Goal: Task Accomplishment & Management: Use online tool/utility

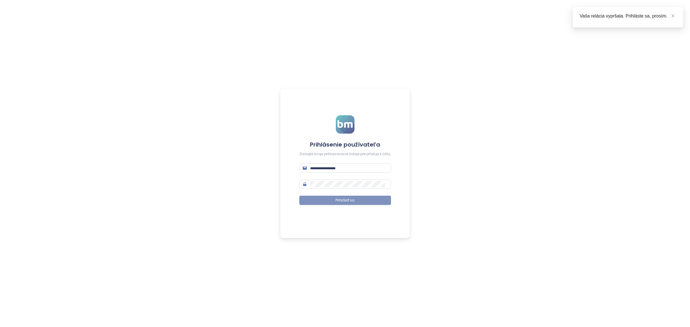
type input "**********"
click at [329, 202] on button "Prihlásiť sa" at bounding box center [345, 200] width 92 height 9
